Goal: Find specific page/section: Find specific page/section

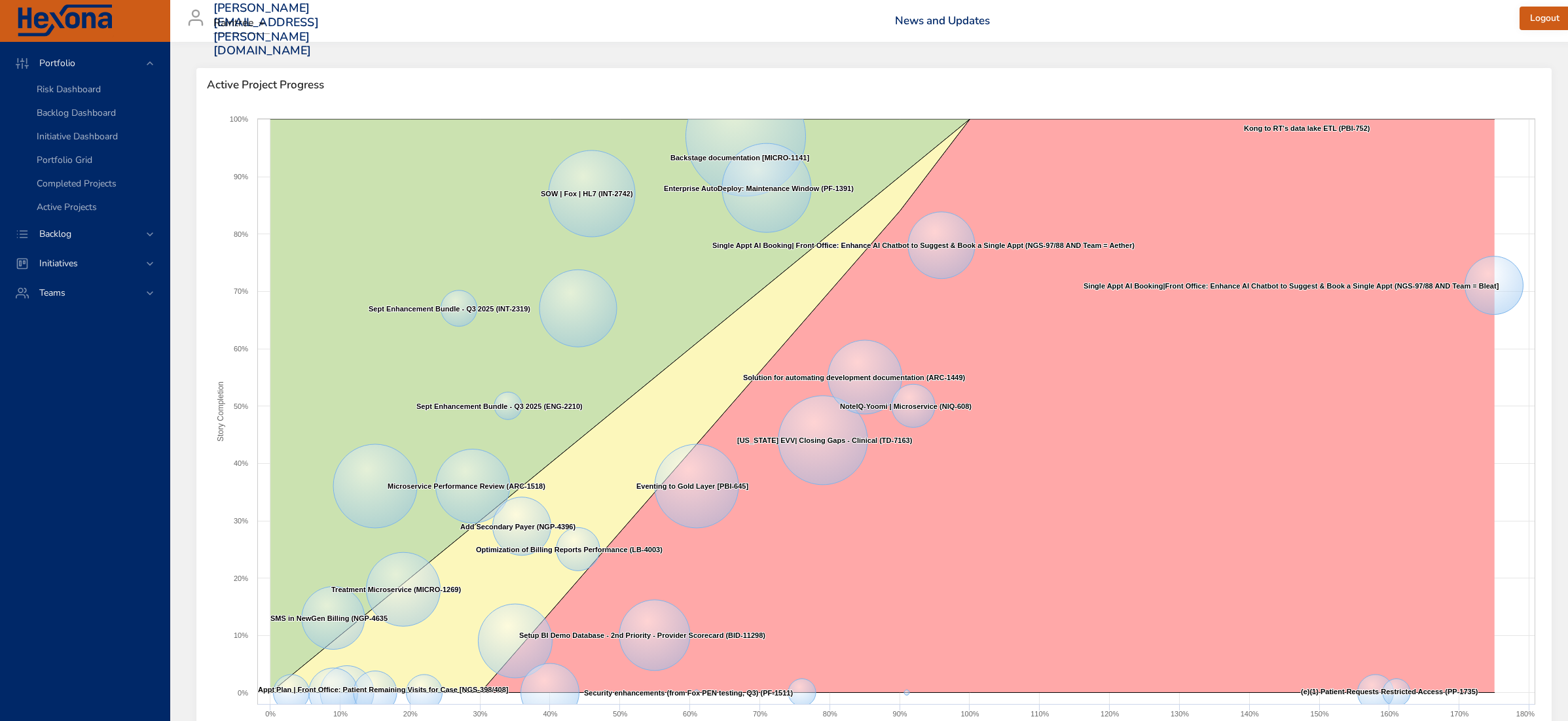
drag, startPoint x: 526, startPoint y: 58, endPoint x: 526, endPoint y: 166, distance: 108.0
click at [73, 237] on span "Backlog" at bounding box center [55, 234] width 53 height 12
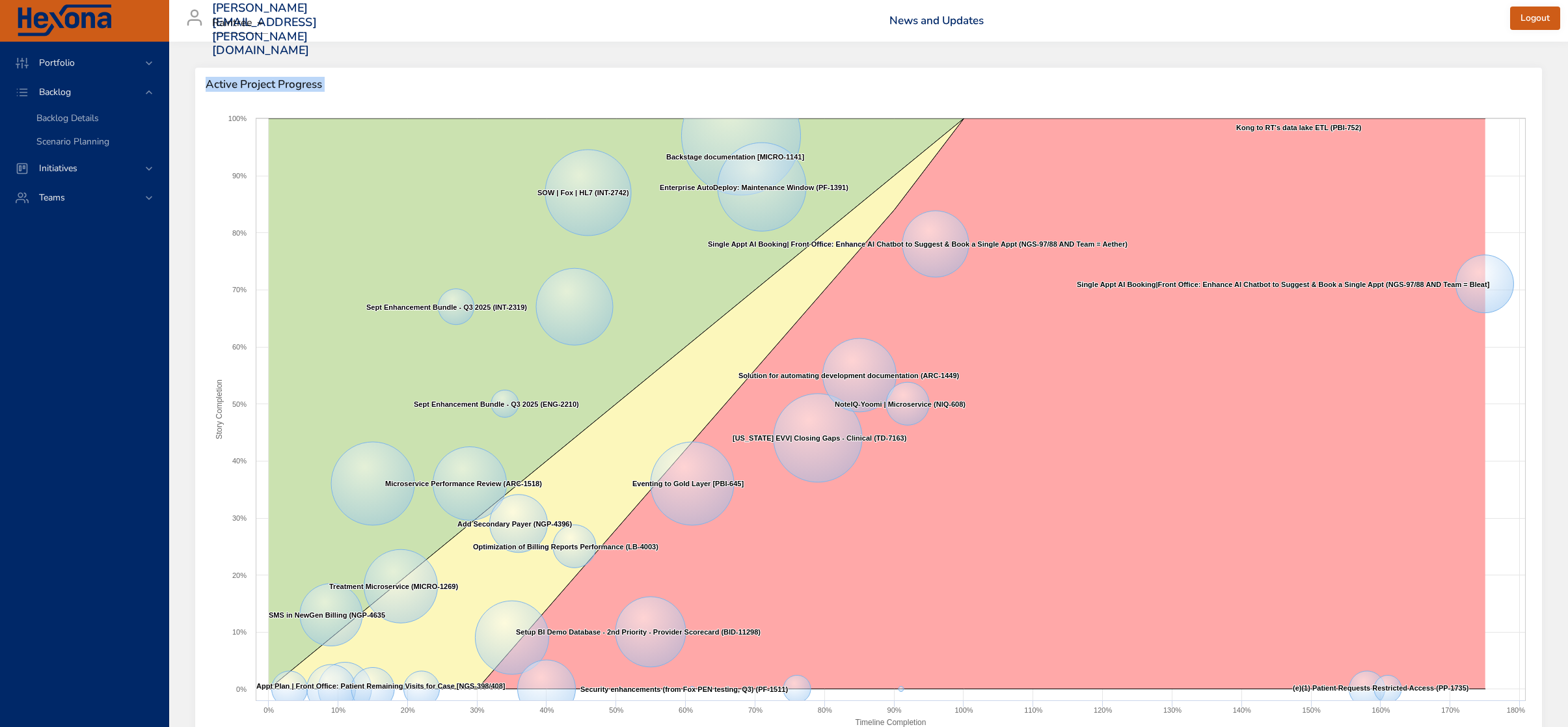
click at [222, 23] on body "Portfolio Backlog Backlog Details Scenario Planning Initiatives Teams darren.mc…" at bounding box center [784, 364] width 1568 height 727
drag, startPoint x: 222, startPoint y: 23, endPoint x: 258, endPoint y: 103, distance: 87.7
click at [224, 21] on li "Raintree" at bounding box center [239, 26] width 55 height 21
click at [88, 117] on div "Raintree" at bounding box center [784, 364] width 1568 height 727
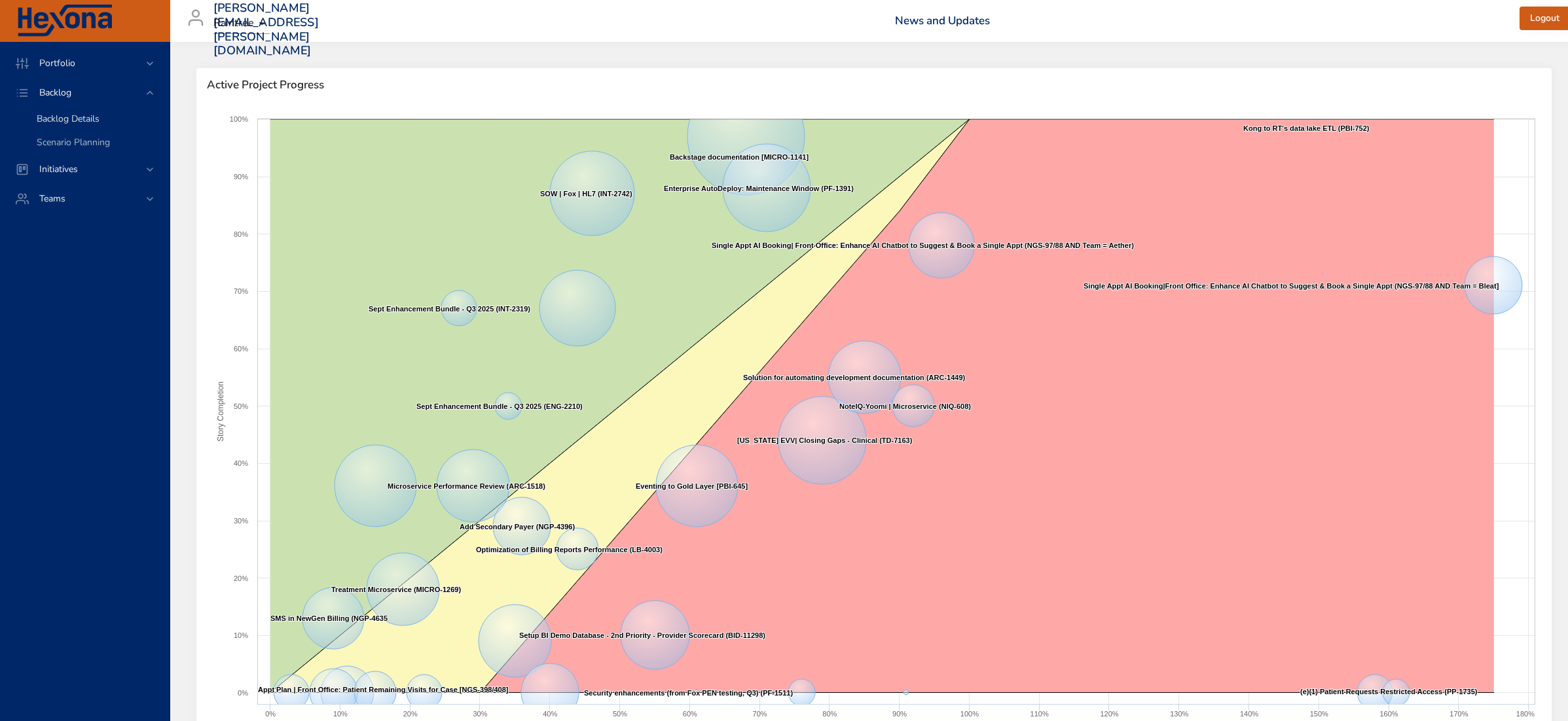
click at [66, 112] on span "Backlog Details" at bounding box center [68, 118] width 63 height 12
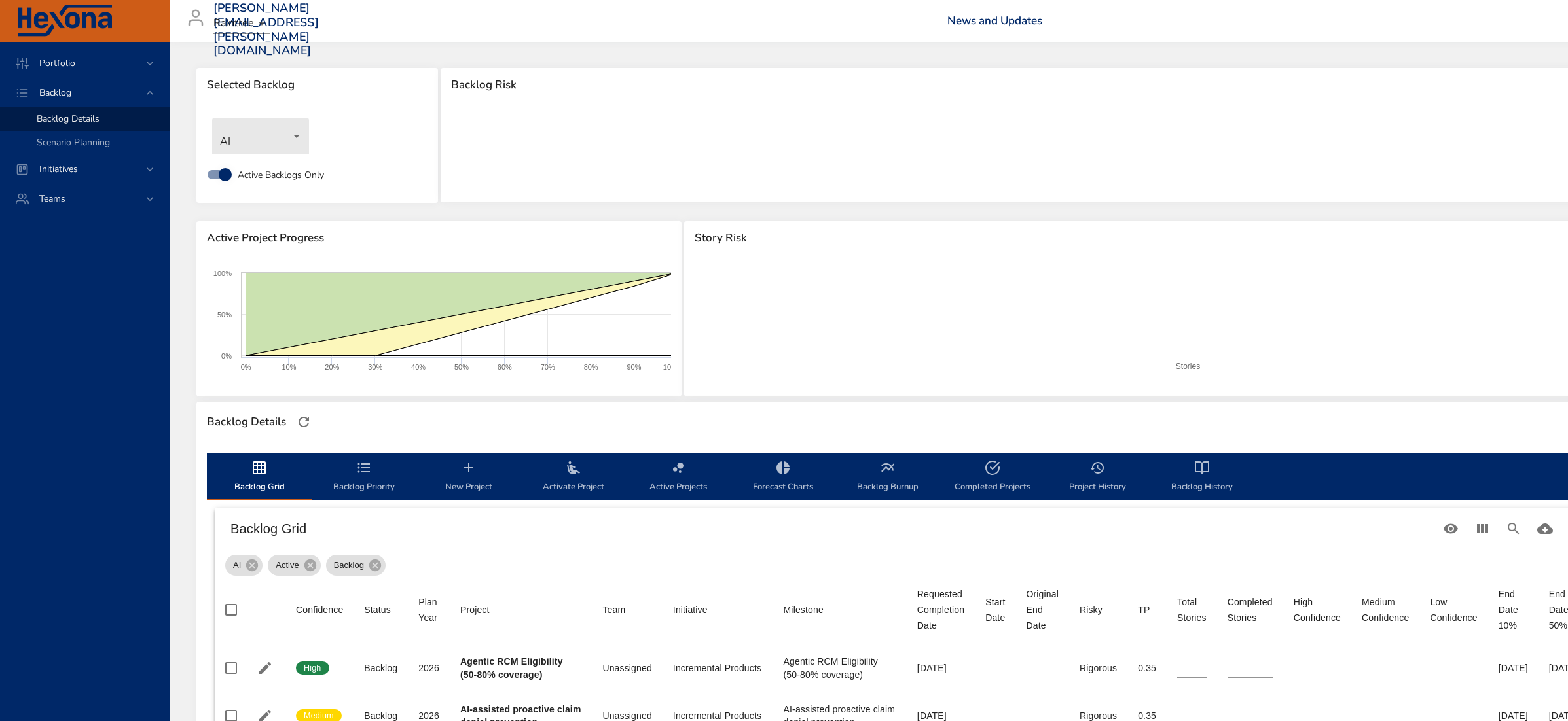
click at [311, 128] on div "AI" at bounding box center [317, 136] width 223 height 50
click at [293, 136] on body "Portfolio Backlog Backlog Details Scenario Planning Initiatives Teams darren.mc…" at bounding box center [784, 360] width 1568 height 721
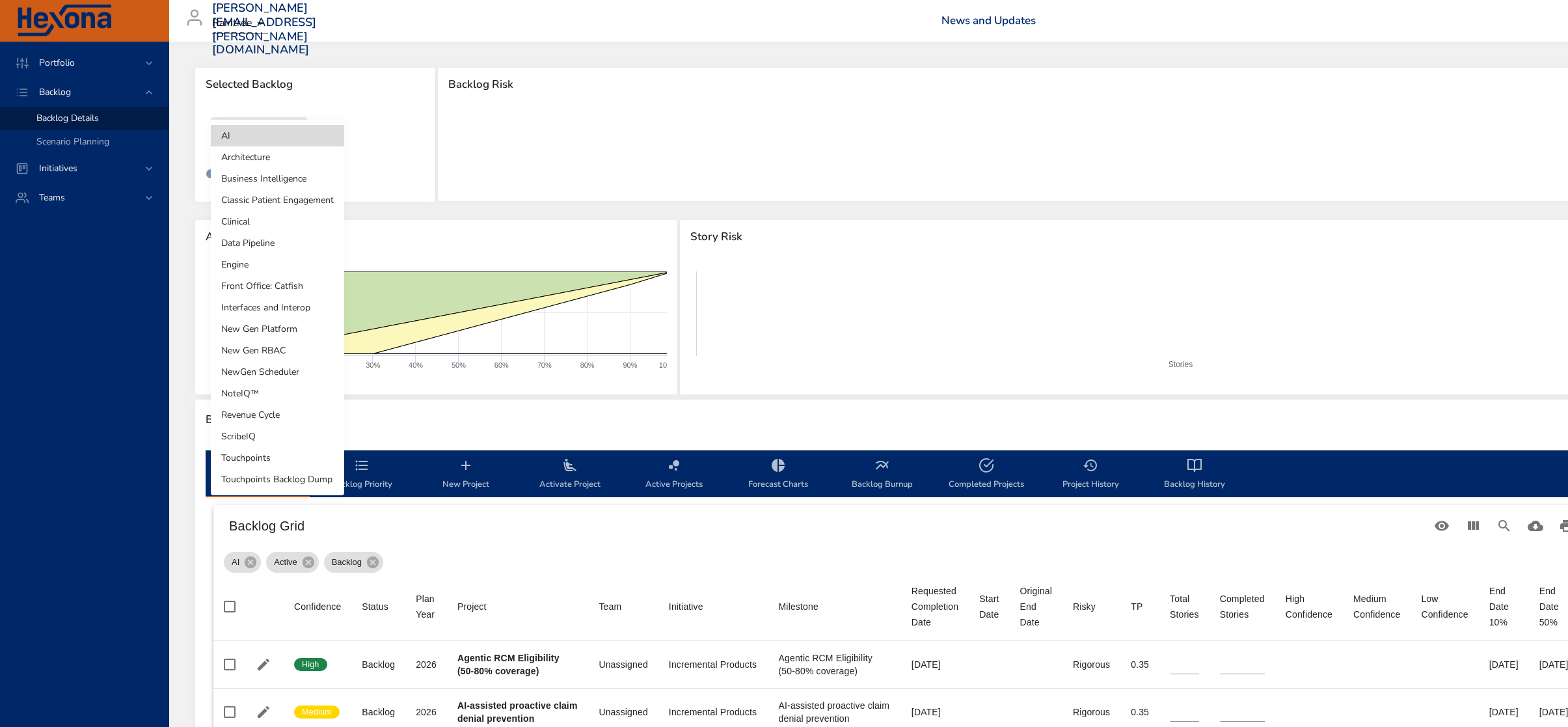
click at [287, 165] on li "Architecture" at bounding box center [278, 157] width 134 height 21
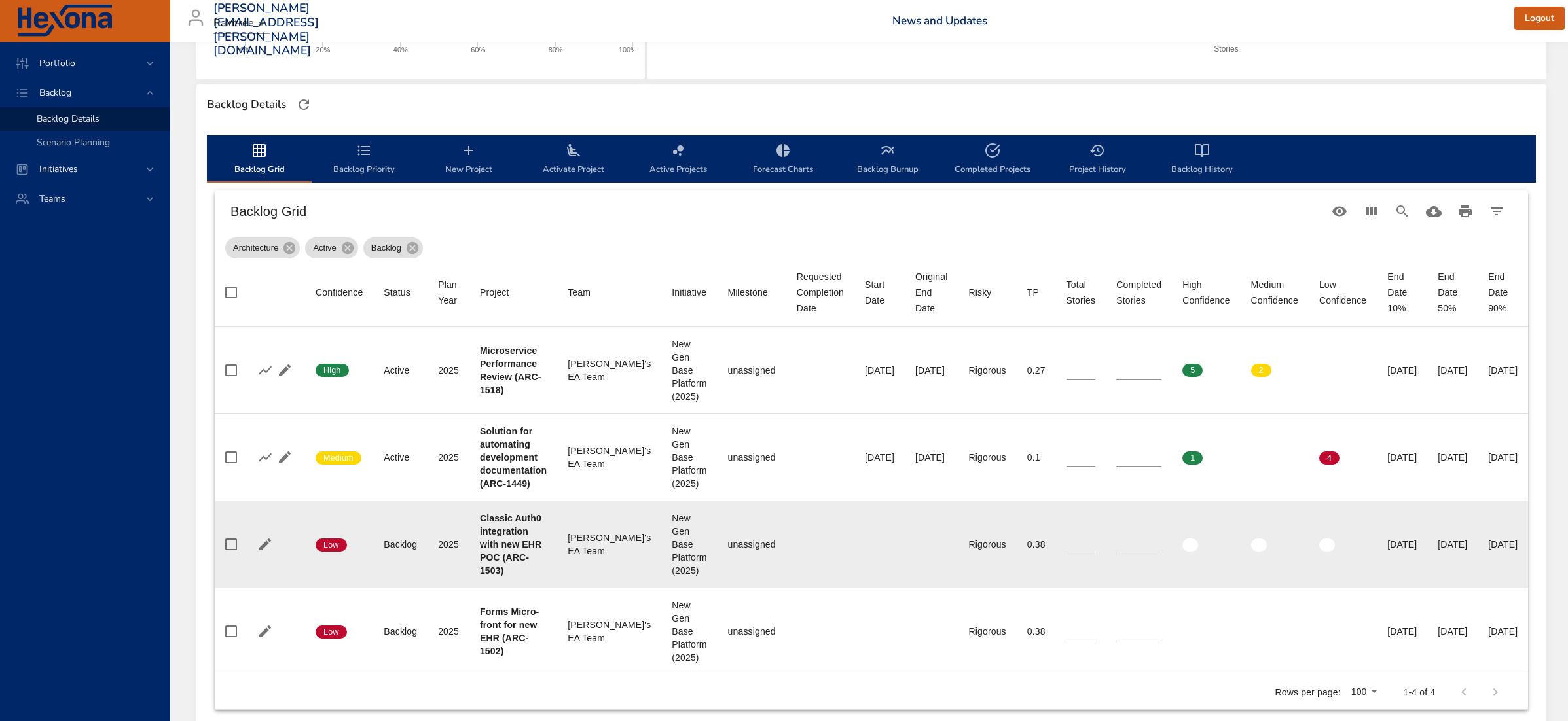
scroll to position [384, 0]
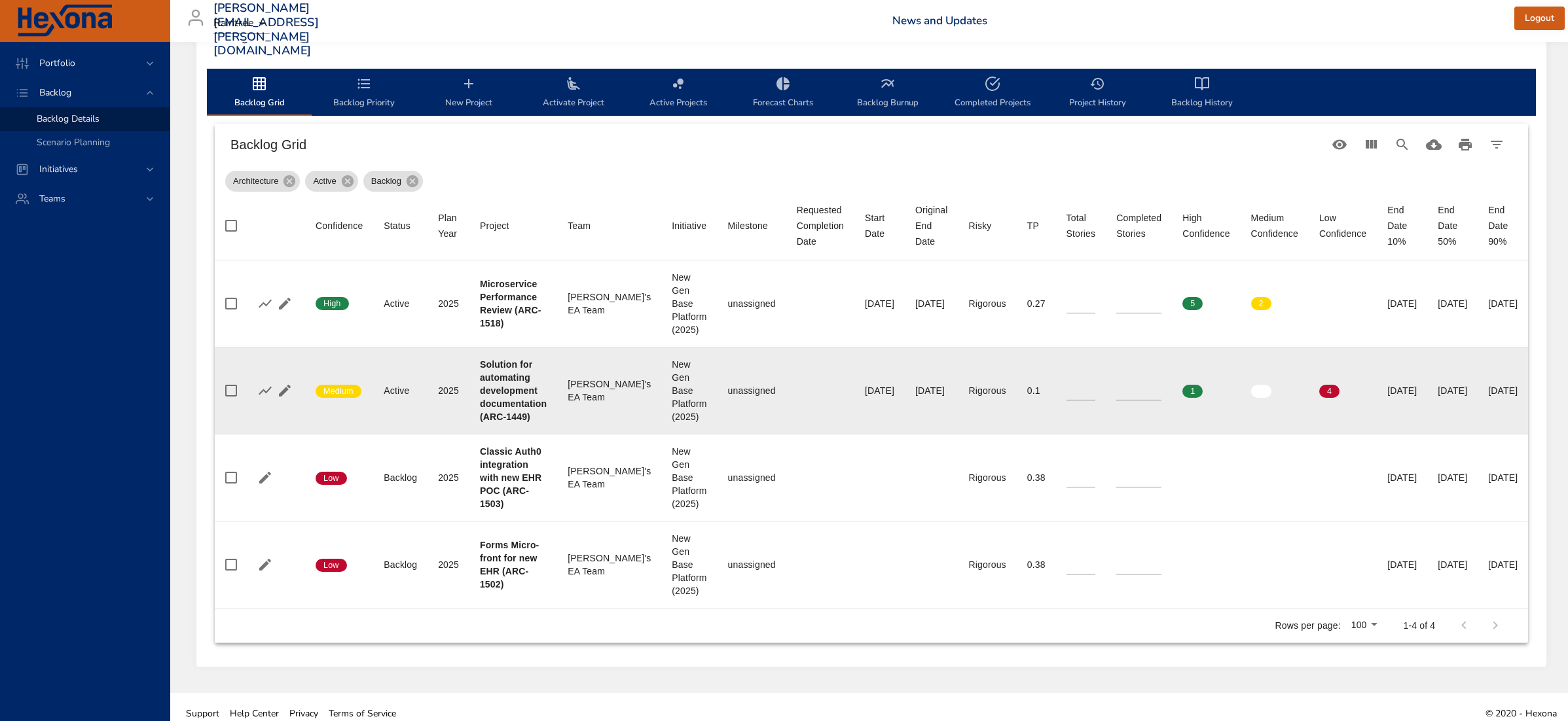
click at [552, 406] on td "Project Solution for automating development documentation (ARC-1449)" at bounding box center [513, 390] width 88 height 87
drag, startPoint x: 543, startPoint y: 418, endPoint x: 477, endPoint y: 362, distance: 86.6
click at [477, 362] on td "Project Solution for automating development documentation (ARC-1449)" at bounding box center [513, 390] width 88 height 87
drag, startPoint x: 548, startPoint y: 374, endPoint x: 548, endPoint y: 389, distance: 15.0
click at [548, 374] on td "Project Solution for automating development documentation (ARC-1449)" at bounding box center [513, 390] width 88 height 87
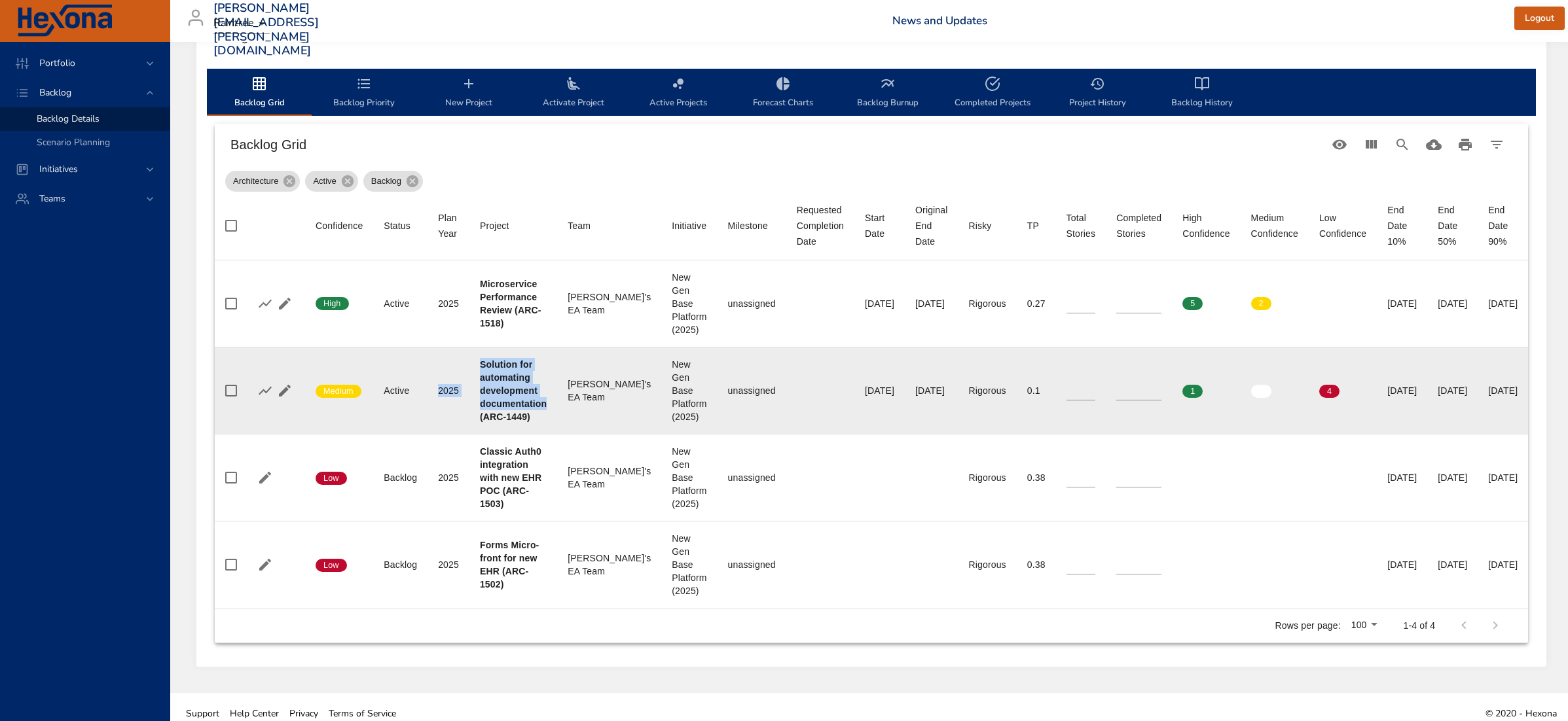
drag, startPoint x: 552, startPoint y: 406, endPoint x: 468, endPoint y: 365, distance: 93.5
click at [468, 365] on tr "Confidence Medium Status Active Plan Year 2025 Project Solution for automating …" at bounding box center [871, 390] width 1313 height 87
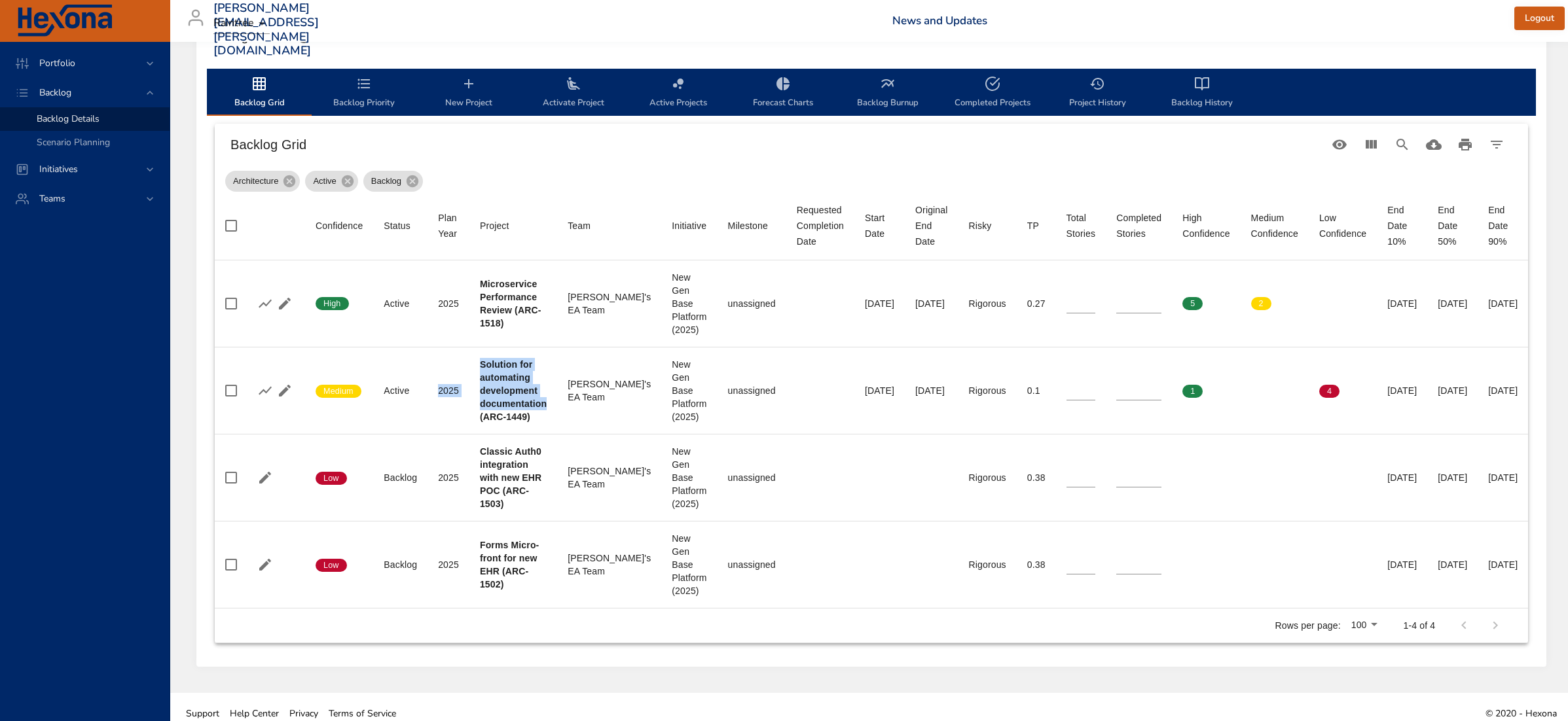
copy tr "2025 Project Solution for automating development documentation"
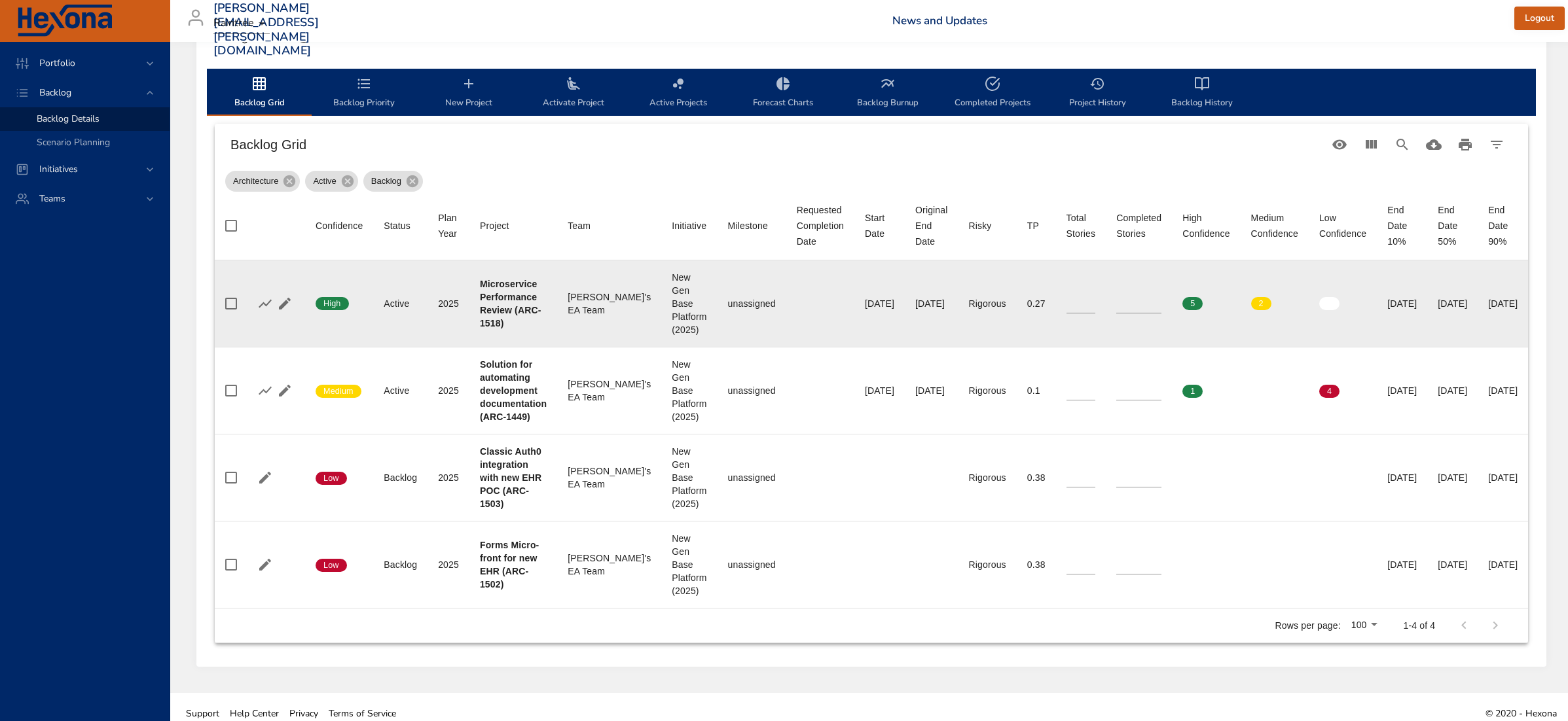
click at [551, 304] on td "Project Microservice Performance Review (ARC-1518)" at bounding box center [513, 304] width 88 height 87
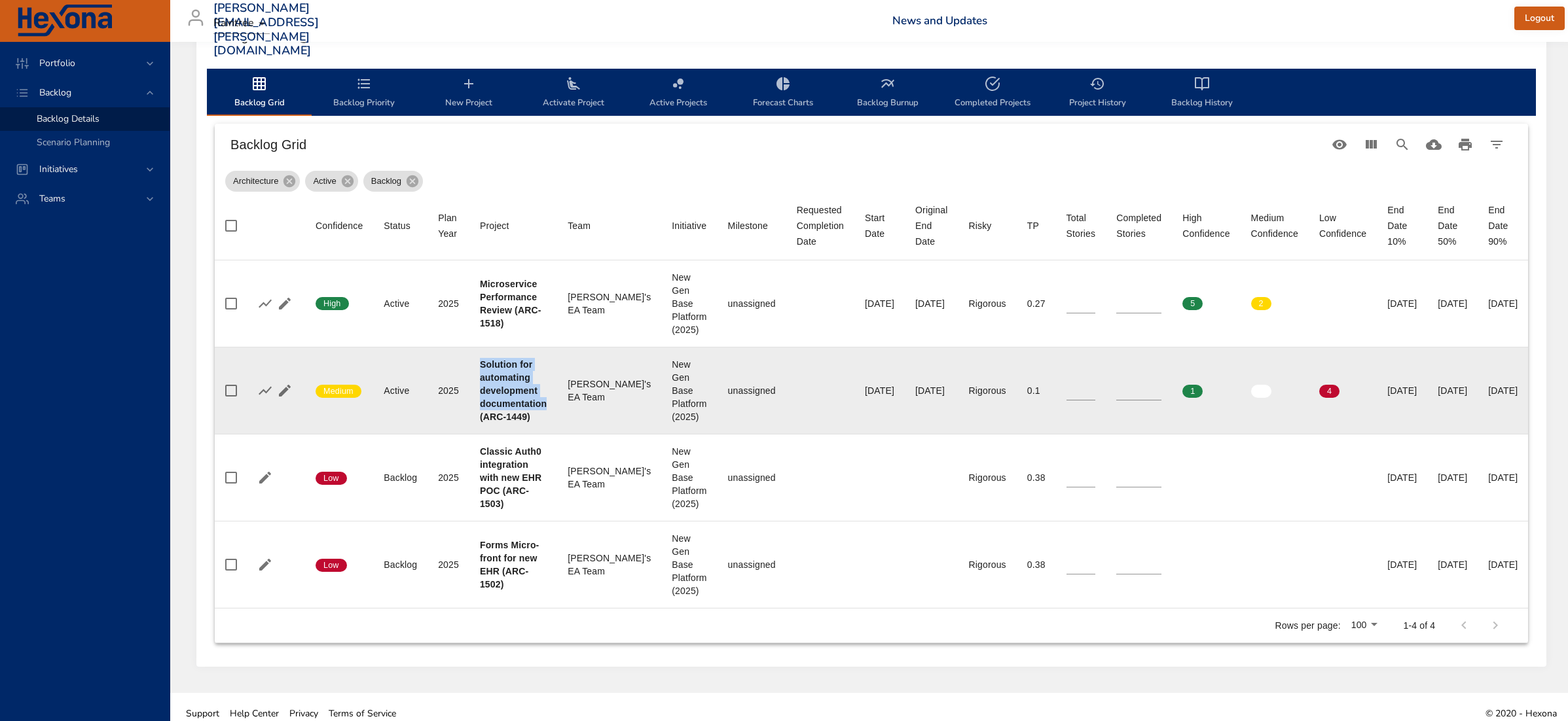
drag, startPoint x: 478, startPoint y: 365, endPoint x: 552, endPoint y: 398, distance: 81.0
click at [552, 398] on td "Project Solution for automating development documentation (ARC-1449)" at bounding box center [513, 390] width 88 height 87
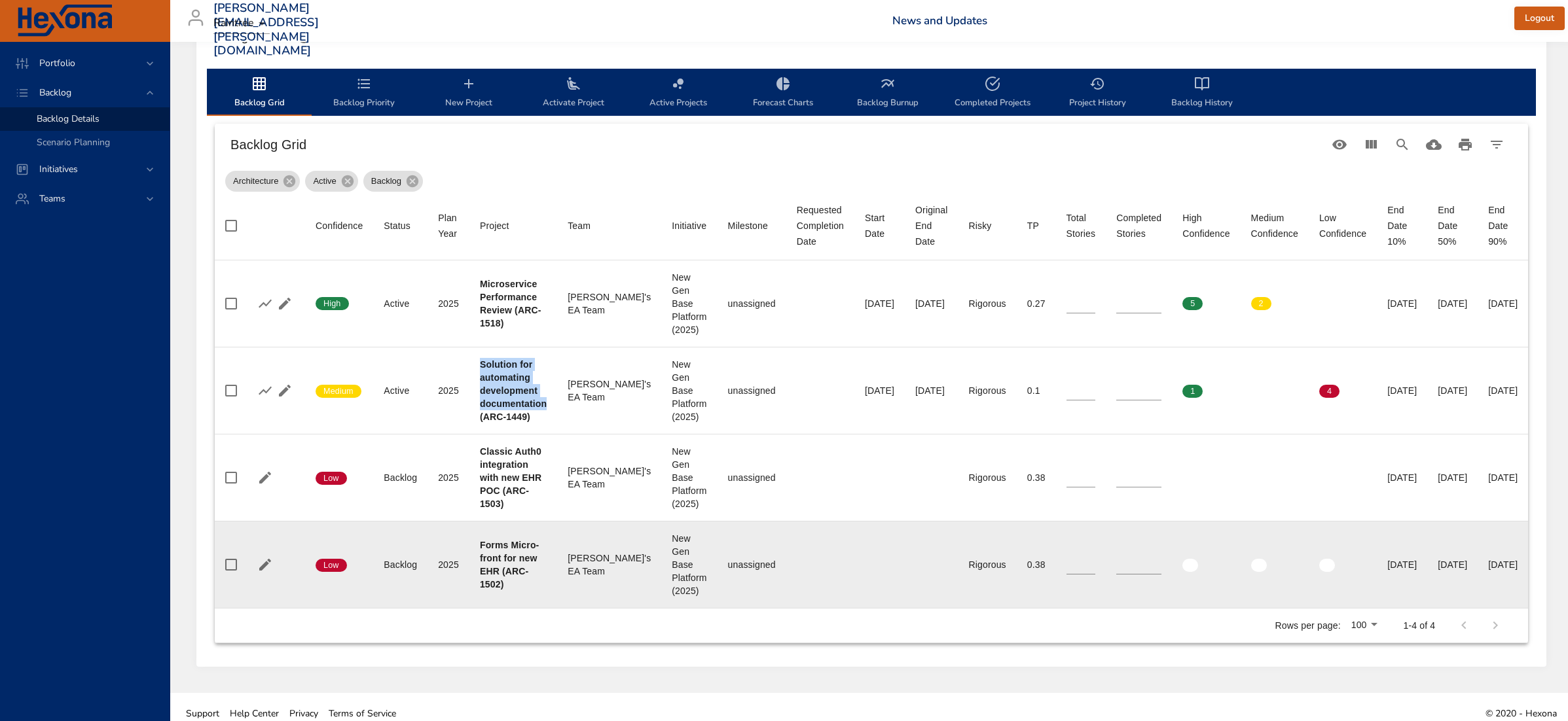
copy b "Solution for automating development documentation"
